Goal: Transaction & Acquisition: Download file/media

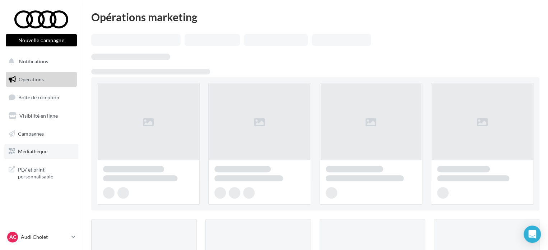
click at [34, 148] on span "Médiathèque" at bounding box center [32, 151] width 29 height 6
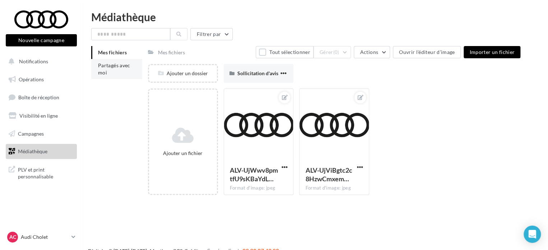
click at [109, 66] on span "Partagés avec moi" at bounding box center [114, 68] width 32 height 13
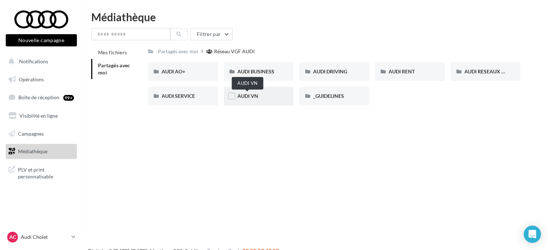
click at [249, 95] on span "AUDI VN" at bounding box center [248, 96] width 21 height 6
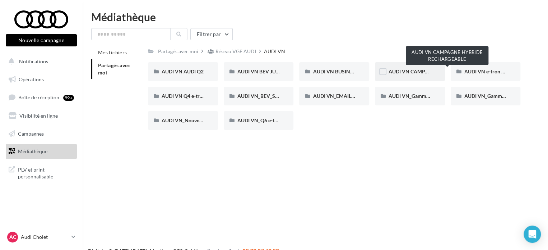
click at [415, 74] on span "AUDI VN CAMPAGNE HYBRIDE RECHARGEABLE" at bounding box center [445, 71] width 113 height 6
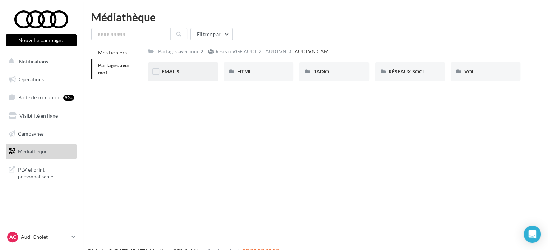
click at [178, 67] on div "EMAILS" at bounding box center [183, 71] width 70 height 19
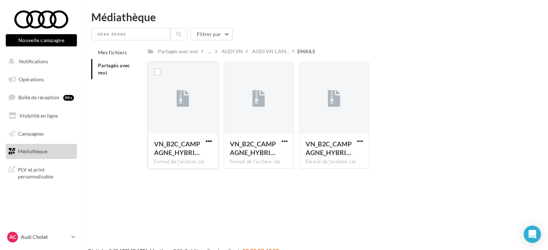
click at [211, 141] on span "button" at bounding box center [209, 141] width 6 height 6
click at [200, 154] on button "Télécharger" at bounding box center [178, 155] width 72 height 19
click at [267, 57] on div "Partagés avec moi ... AUDI VN AUDI VN CAM... EMAILS Rs Partagé par Réseau VGF A…" at bounding box center [334, 110] width 373 height 128
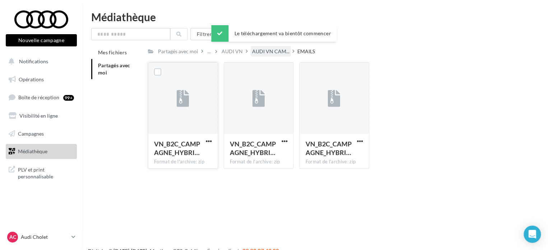
click at [268, 54] on span "AUDI VN CAM..." at bounding box center [270, 51] width 37 height 7
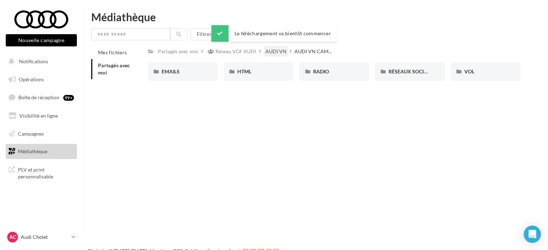
click at [275, 49] on div "AUDI VN" at bounding box center [276, 51] width 21 height 7
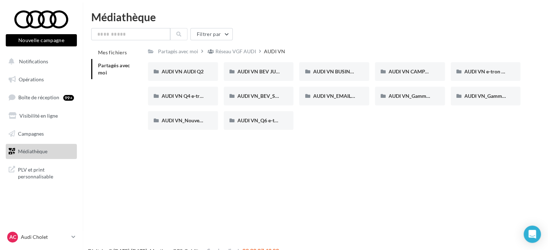
drag, startPoint x: 415, startPoint y: 98, endPoint x: 352, endPoint y: 142, distance: 76.5
click at [352, 142] on div "Nouvelle campagne Nouvelle campagne Notifications Opérations Boîte de réception…" at bounding box center [274, 136] width 548 height 250
click at [250, 73] on span "AUDI VN BEV JUIN" at bounding box center [260, 71] width 44 height 6
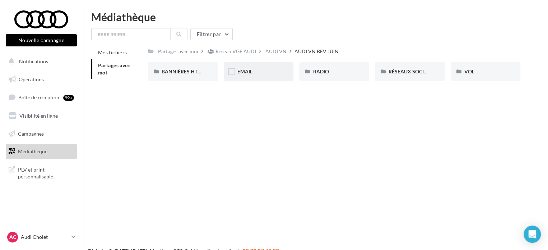
click at [262, 76] on div "EMAIL" at bounding box center [259, 71] width 70 height 19
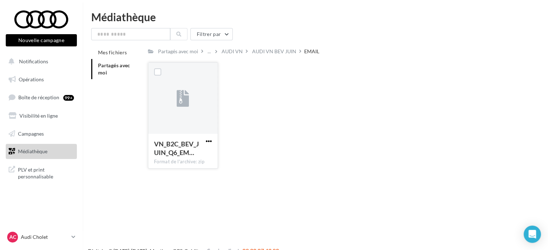
click at [211, 141] on span "button" at bounding box center [209, 141] width 6 height 6
click at [187, 154] on button "Télécharger" at bounding box center [178, 155] width 72 height 19
click at [278, 52] on div "AUDI VN BEV JUIN" at bounding box center [274, 51] width 44 height 7
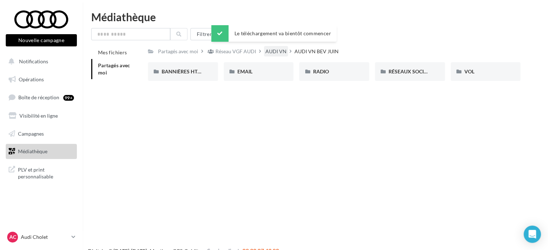
click at [269, 54] on div "AUDI VN" at bounding box center [276, 51] width 21 height 7
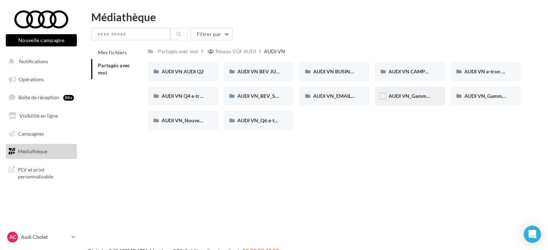
click at [409, 100] on div "AUDI VN_Gamme 100% électrique" at bounding box center [410, 96] width 70 height 19
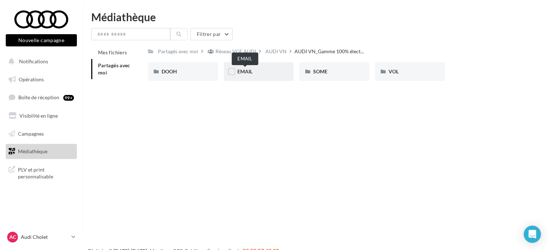
click at [252, 72] on span "EMAIL" at bounding box center [245, 71] width 15 height 6
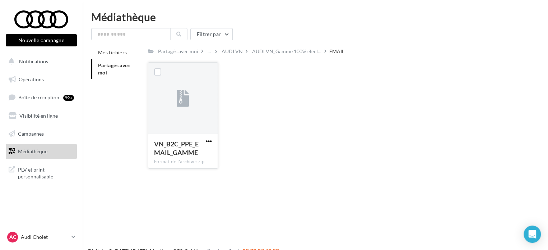
click at [210, 144] on span "button" at bounding box center [209, 141] width 6 height 6
click at [180, 153] on button "Télécharger" at bounding box center [178, 155] width 72 height 19
